Goal: Information Seeking & Learning: Check status

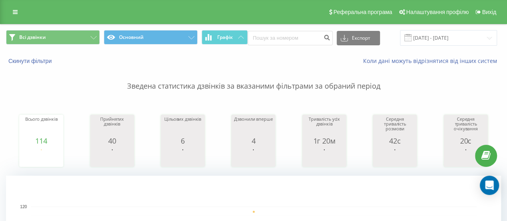
click at [443, 46] on div "Всі дзвінки Основний Графік Експорт .csv .xls .xlsx 18.08.2025 - 18.08.2025" at bounding box center [253, 37] width 507 height 27
click at [443, 41] on input "18.08.2025 - 18.08.2025" at bounding box center [448, 38] width 97 height 16
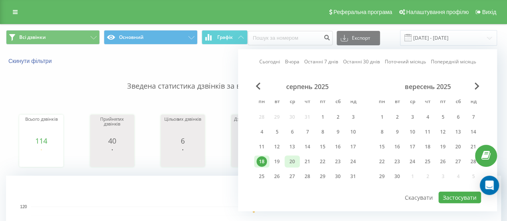
click at [288, 161] on div "20" at bounding box center [292, 161] width 10 height 10
drag, startPoint x: 286, startPoint y: 162, endPoint x: 282, endPoint y: 160, distance: 4.2
click at [284, 161] on div "18 19 20 21 22 23 24" at bounding box center [307, 162] width 107 height 12
click at [282, 160] on div "19" at bounding box center [277, 162] width 15 height 12
click at [461, 193] on button "Застосувати" at bounding box center [460, 198] width 43 height 12
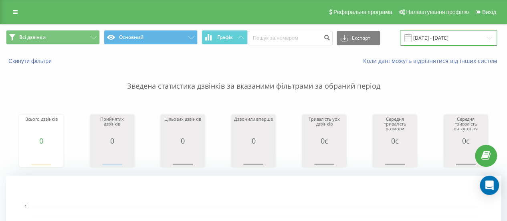
click at [429, 36] on input "19.08.2025 - 20.08.2025" at bounding box center [448, 38] width 97 height 16
click at [188, 84] on p "Зведена статистика дзвінків за вказаними фільтрами за обраний період" at bounding box center [253, 78] width 495 height 26
click at [411, 42] on input "19.08.2025 - 20.08.2025" at bounding box center [448, 38] width 97 height 16
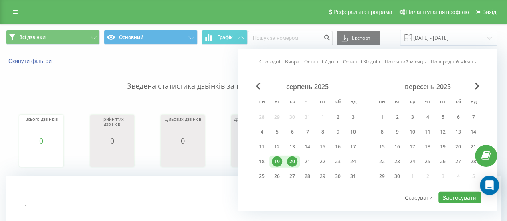
click at [281, 162] on div "19" at bounding box center [277, 161] width 10 height 10
click at [455, 197] on button "Застосувати" at bounding box center [460, 198] width 43 height 12
type input "[DATE] - [DATE]"
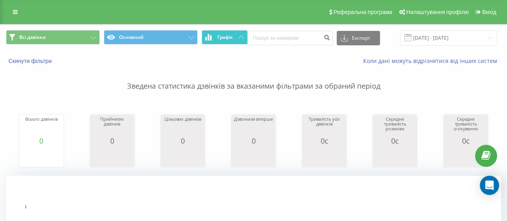
click at [232, 37] on span "Графік" at bounding box center [225, 37] width 16 height 6
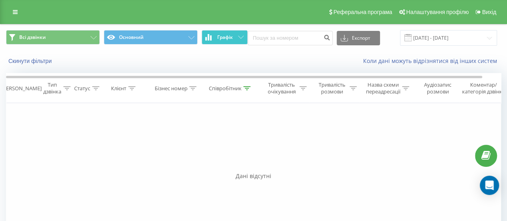
click at [232, 37] on span "Графік" at bounding box center [225, 37] width 16 height 6
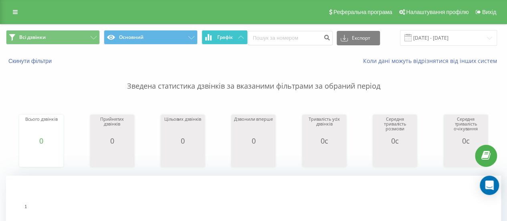
click at [235, 43] on button "Графік" at bounding box center [225, 37] width 46 height 14
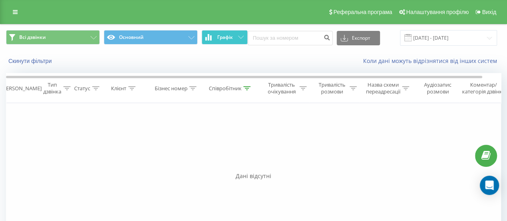
click at [218, 39] on span "Графік" at bounding box center [225, 37] width 16 height 6
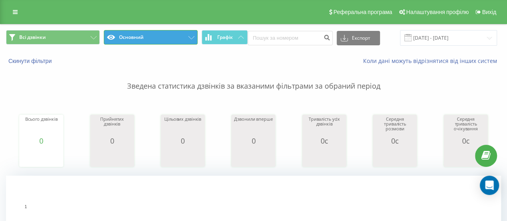
click at [156, 42] on button "Основний" at bounding box center [151, 37] width 94 height 14
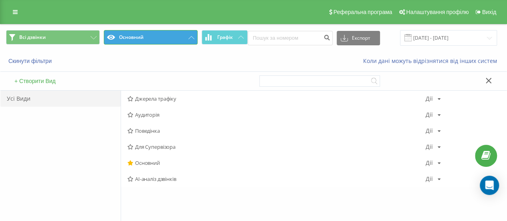
click at [156, 42] on button "Основний" at bounding box center [151, 37] width 94 height 14
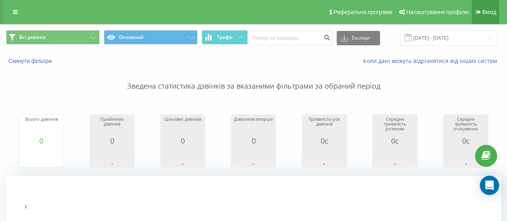
click at [492, 9] on span "Вихід" at bounding box center [489, 12] width 14 height 6
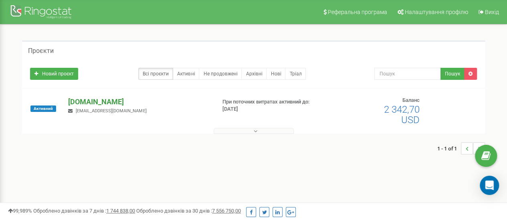
click at [183, 98] on p "[DOMAIN_NAME]" at bounding box center [138, 102] width 141 height 10
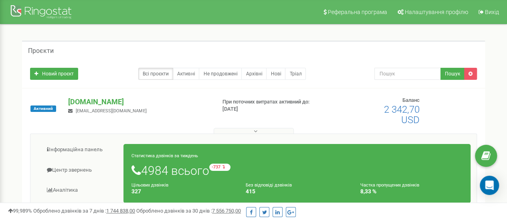
click at [87, 109] on span "st1kushnir@gmail.com" at bounding box center [111, 110] width 71 height 5
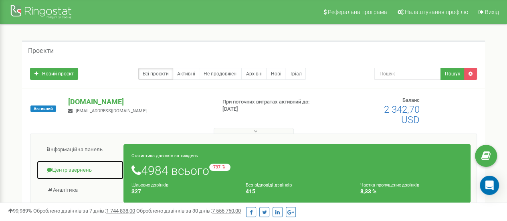
click at [82, 170] on link "Центр звернень" at bounding box center [79, 170] width 87 height 20
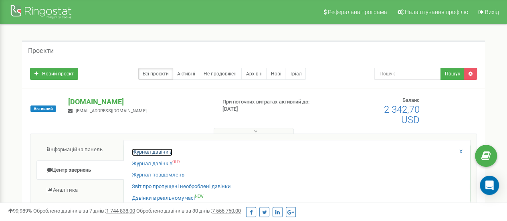
click at [156, 154] on link "Журнал дзвінків" at bounding box center [152, 152] width 41 height 8
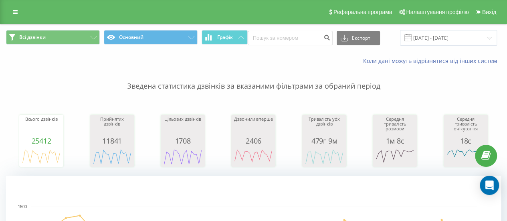
click at [441, 48] on div "Всі дзвінки Основний Графік Експорт .csv .xls .xlsx [DATE] - [DATE]" at bounding box center [253, 37] width 507 height 27
click at [441, 45] on input "[DATE] - [DATE]" at bounding box center [448, 38] width 97 height 16
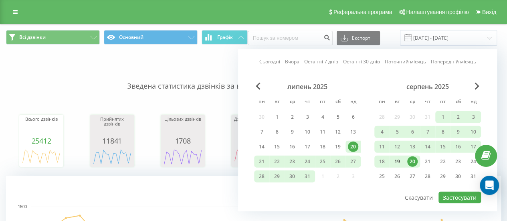
click at [394, 162] on div "19" at bounding box center [397, 161] width 10 height 10
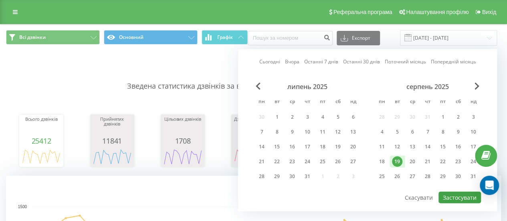
click at [454, 206] on div "Сьогодні Вчора Останні 7 днів Останні 30 днів Поточний місяць Попередній місяць…" at bounding box center [367, 130] width 259 height 162
click at [453, 197] on button "Застосувати" at bounding box center [460, 198] width 43 height 12
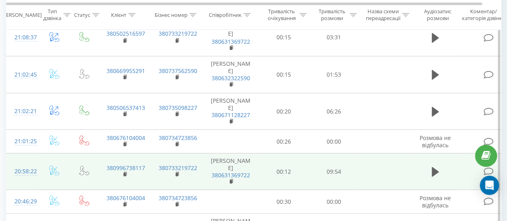
scroll to position [722, 0]
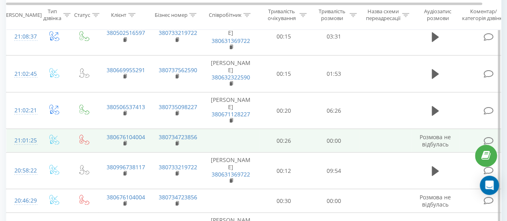
click at [123, 129] on td "380676104004" at bounding box center [125, 140] width 52 height 23
click at [124, 142] on rect at bounding box center [125, 144] width 2 height 4
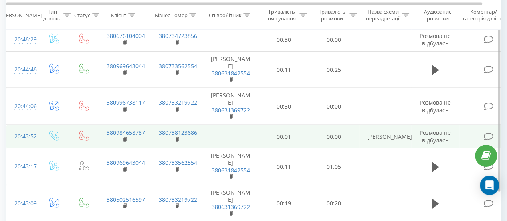
scroll to position [884, 0]
click at [124, 137] on rect at bounding box center [125, 139] width 2 height 4
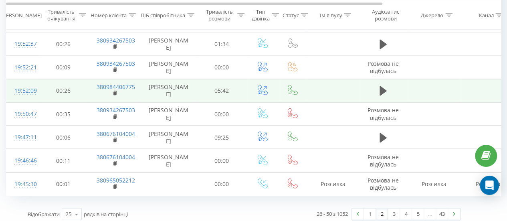
scroll to position [781, 0]
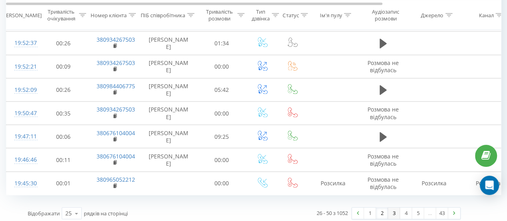
click at [392, 212] on link "3" at bounding box center [394, 213] width 12 height 11
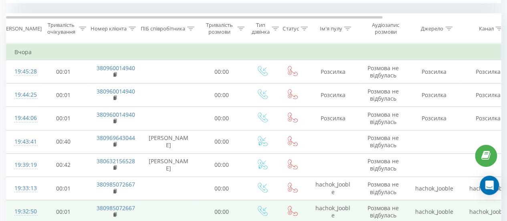
scroll to position [326, 0]
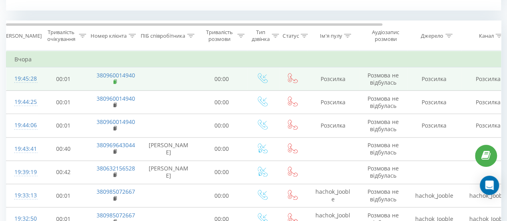
click at [114, 82] on rect at bounding box center [115, 82] width 2 height 4
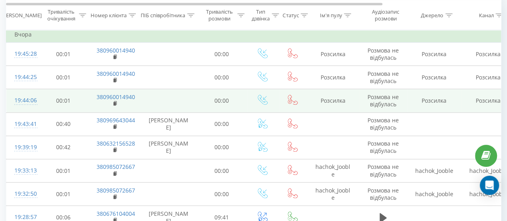
scroll to position [366, 0]
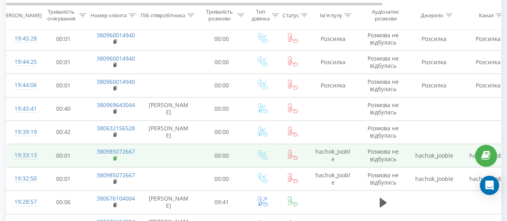
click at [116, 157] on rect at bounding box center [115, 159] width 2 height 4
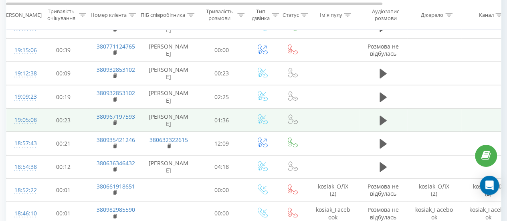
scroll to position [727, 0]
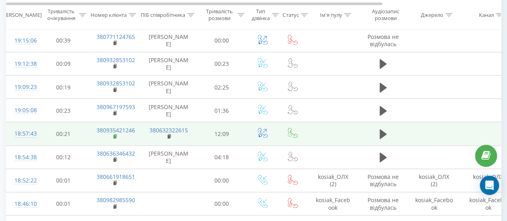
click at [114, 135] on rect at bounding box center [115, 137] width 2 height 4
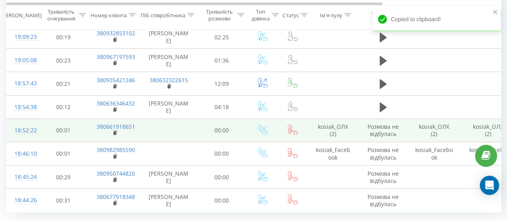
scroll to position [781, 0]
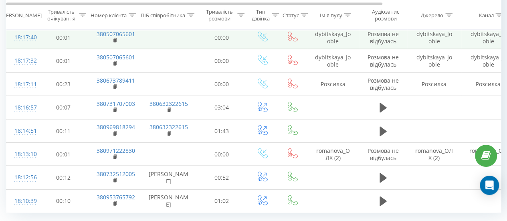
scroll to position [781, 0]
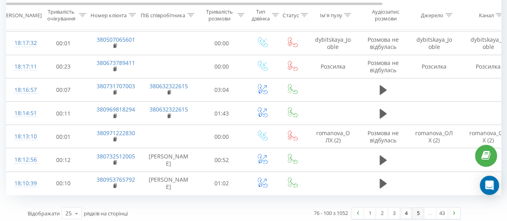
click at [417, 213] on link "5" at bounding box center [418, 213] width 12 height 11
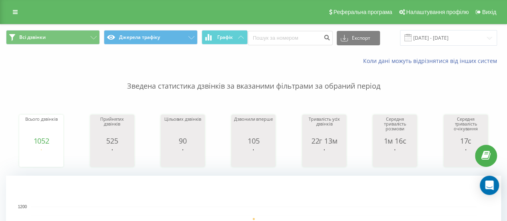
click at [432, 30] on div "Всі дзвінки Джерела трафіку Графік Експорт .csv .xls .xlsx [DATE] - [DATE]" at bounding box center [253, 37] width 507 height 27
click at [432, 33] on input "[DATE] - [DATE]" at bounding box center [448, 38] width 97 height 16
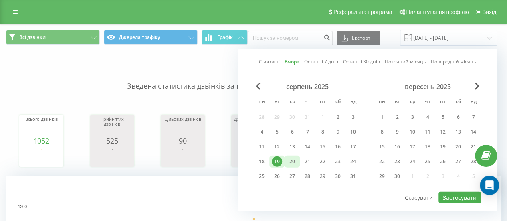
click at [294, 159] on div "20" at bounding box center [292, 161] width 10 height 10
click at [460, 197] on button "Застосувати" at bounding box center [460, 198] width 43 height 12
type input "[DATE] - [DATE]"
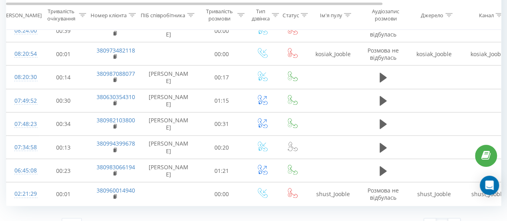
scroll to position [758, 0]
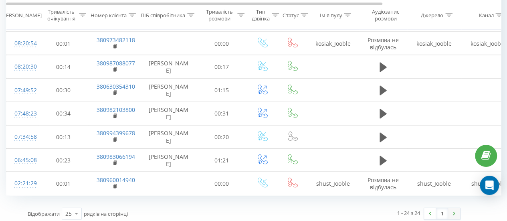
click at [453, 211] on link at bounding box center [454, 213] width 12 height 11
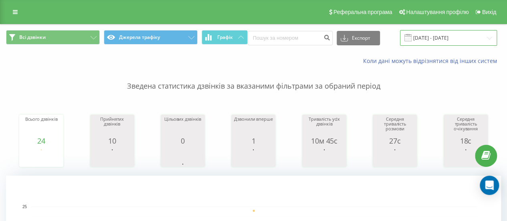
click at [431, 34] on input "[DATE] - [DATE]" at bounding box center [448, 38] width 97 height 16
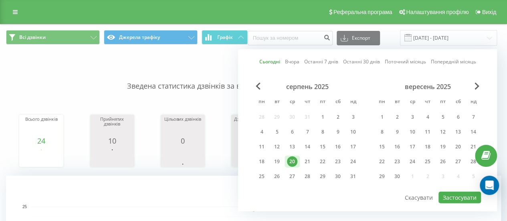
click at [395, 27] on div "Всі дзвінки Джерела трафіку Графік Експорт .csv .xls .xlsx [DATE] - [DATE] Сьог…" at bounding box center [253, 37] width 507 height 27
